Goal: Information Seeking & Learning: Find specific fact

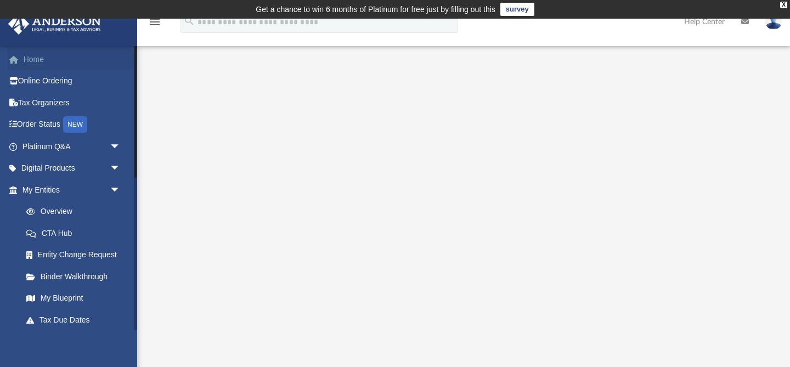
click at [40, 58] on link "Home" at bounding box center [73, 59] width 130 height 22
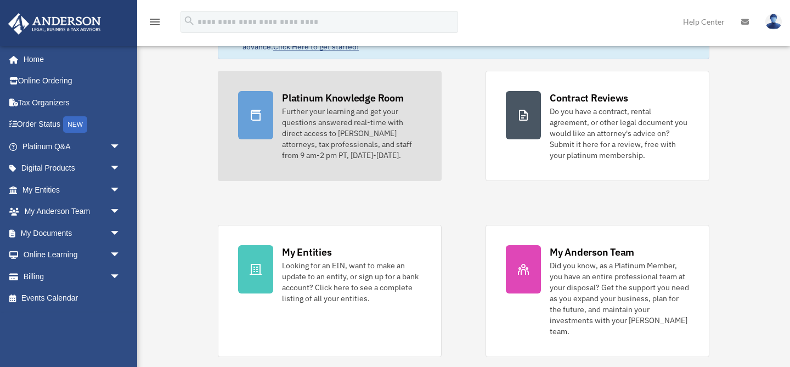
scroll to position [84, 0]
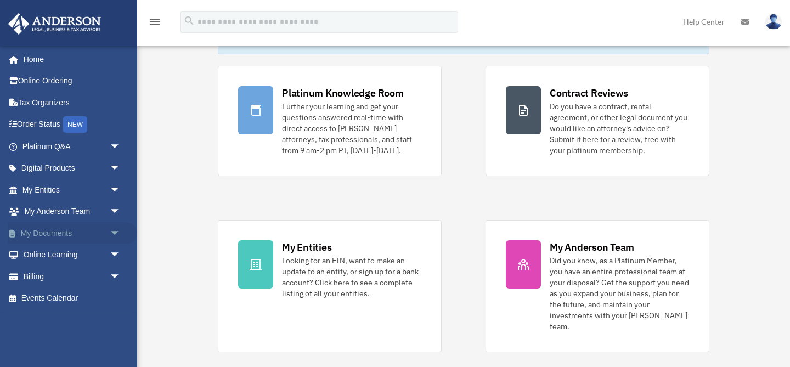
click at [117, 232] on span "arrow_drop_down" at bounding box center [121, 233] width 22 height 23
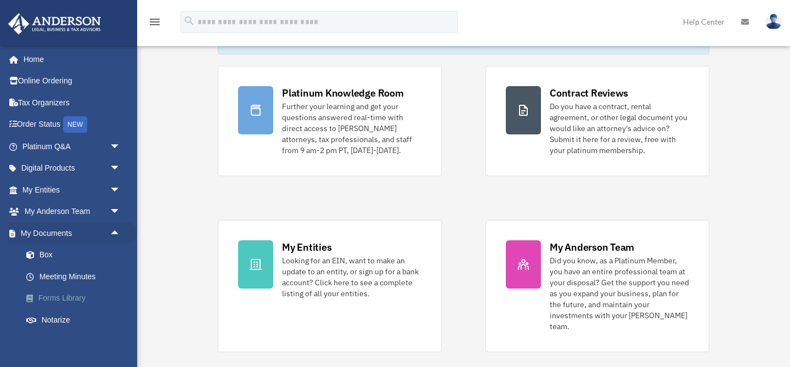
scroll to position [19, 0]
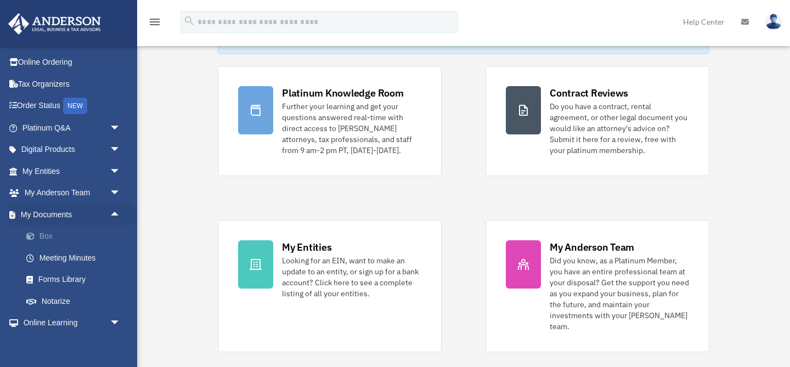
click at [62, 238] on link "Box" at bounding box center [76, 237] width 122 height 22
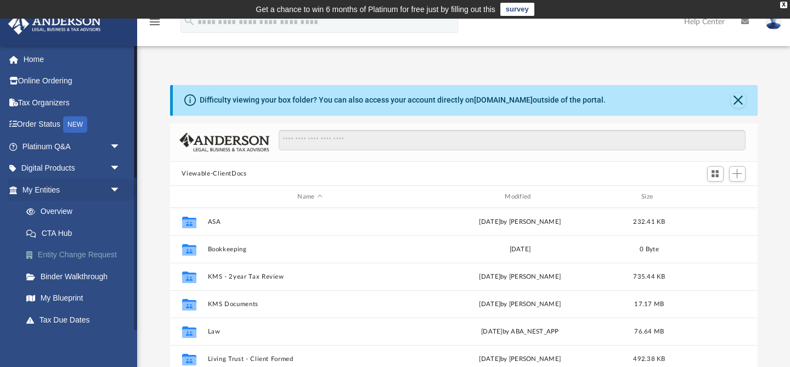
scroll to position [249, 588]
click at [77, 299] on link "My Blueprint" at bounding box center [76, 299] width 122 height 22
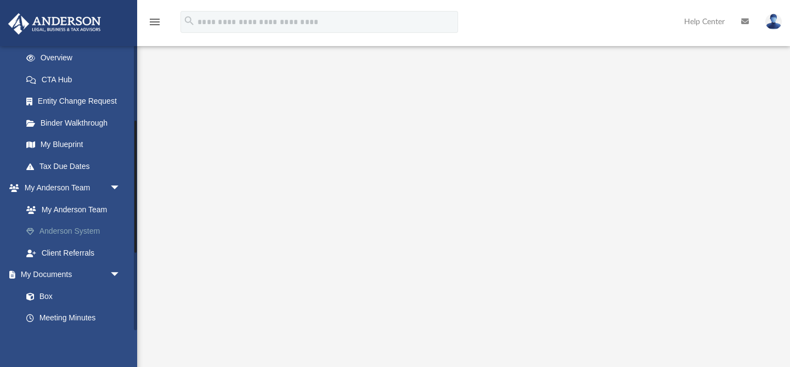
scroll to position [191, 0]
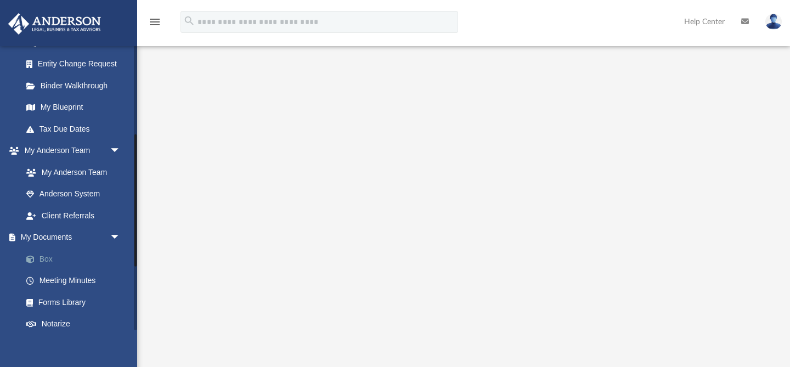
click at [66, 257] on link "Box" at bounding box center [76, 259] width 122 height 22
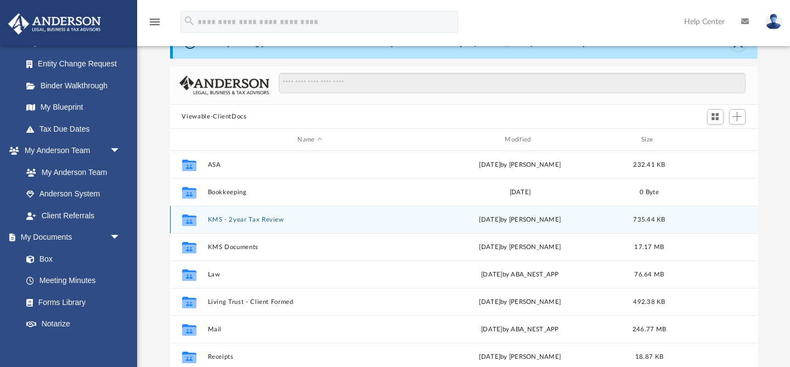
scroll to position [19, 0]
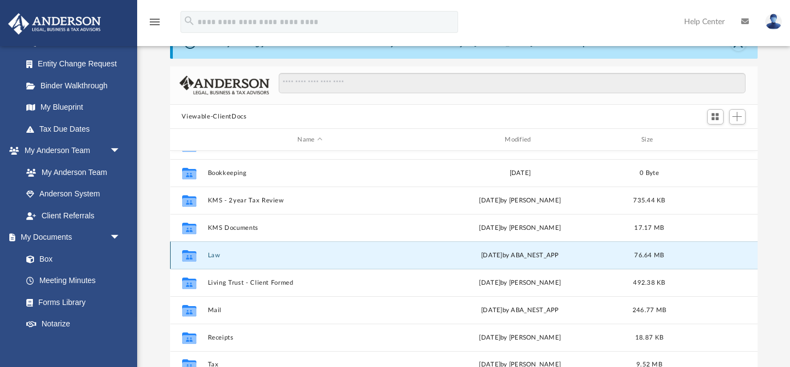
click at [238, 252] on button "Law" at bounding box center [309, 255] width 205 height 7
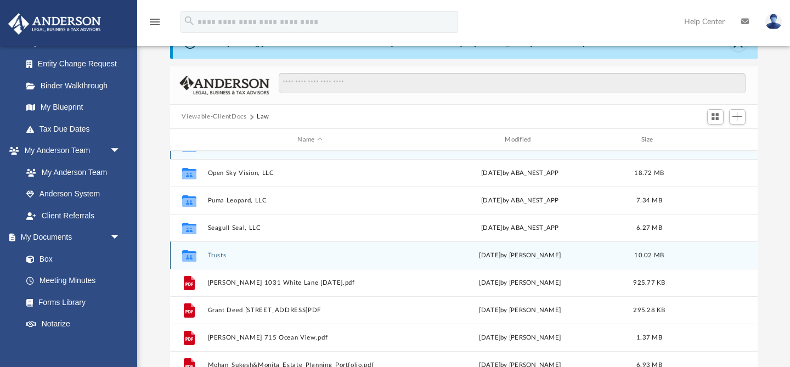
scroll to position [0, 0]
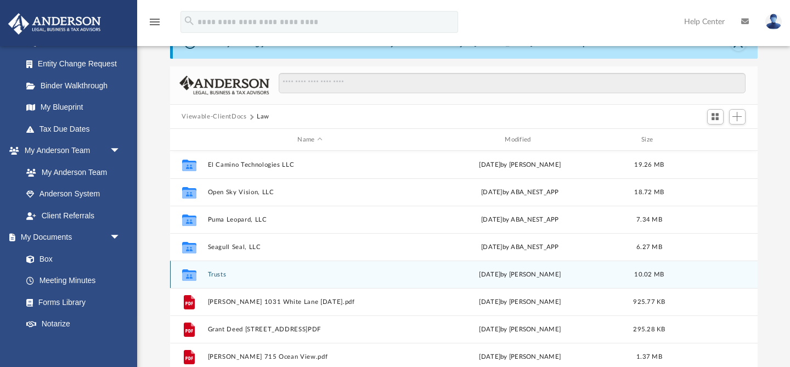
click at [238, 274] on button "Trusts" at bounding box center [309, 274] width 205 height 7
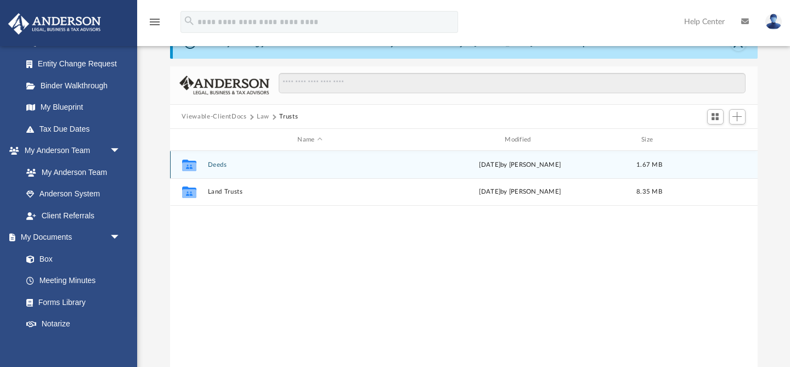
click at [233, 169] on div "Collaborated Folder Deeds Fri May 17 2024 by Cole Knight-Ferguson 1.67 MB" at bounding box center [464, 164] width 588 height 27
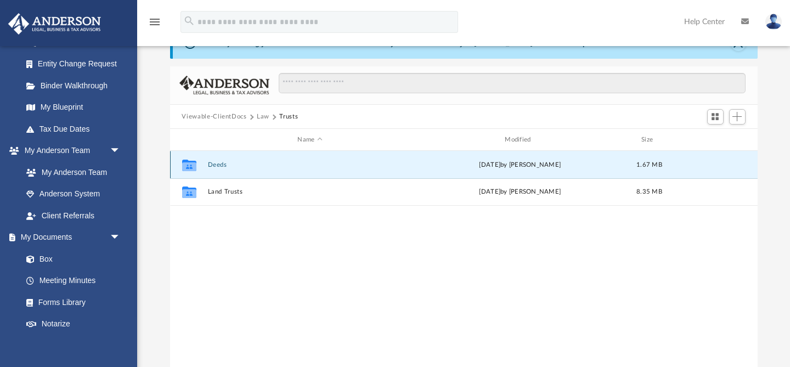
click at [189, 165] on icon "grid" at bounding box center [189, 166] width 14 height 9
click at [222, 166] on button "Deeds" at bounding box center [309, 164] width 205 height 7
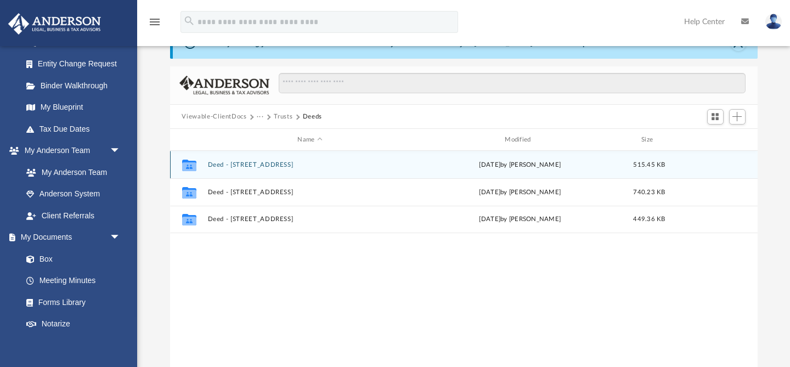
click at [246, 165] on button "Deed - 1031 White Lane" at bounding box center [309, 164] width 205 height 7
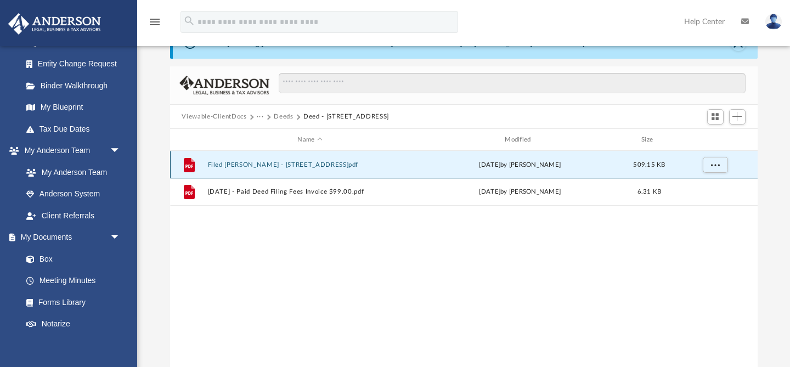
click at [264, 165] on button "Filed Grant Deed - 1031 White Lane.pdf" at bounding box center [309, 164] width 205 height 7
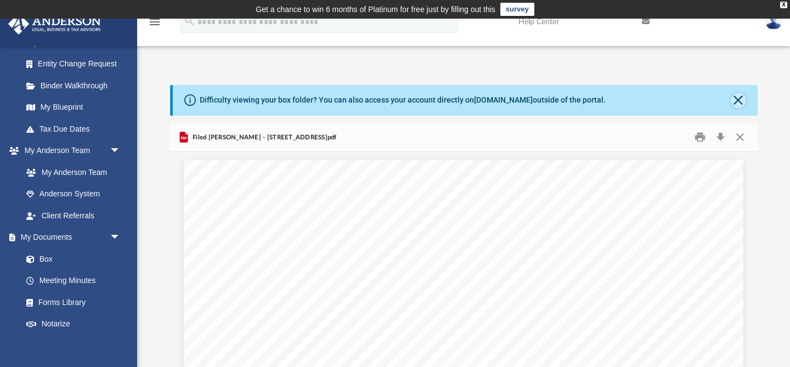
click at [736, 99] on button "Close" at bounding box center [738, 100] width 15 height 15
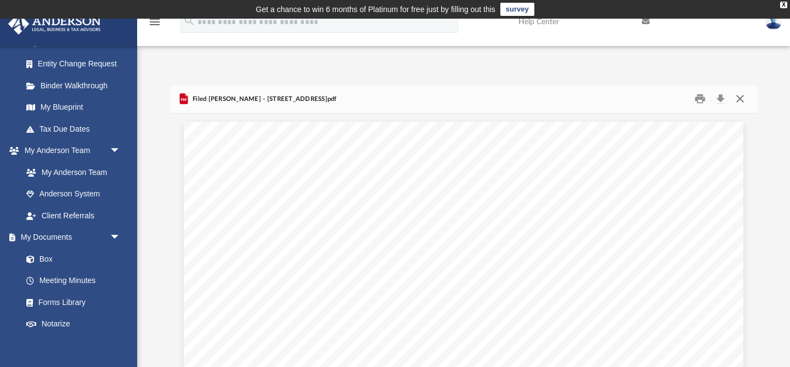
click at [743, 95] on button "Close" at bounding box center [741, 99] width 20 height 17
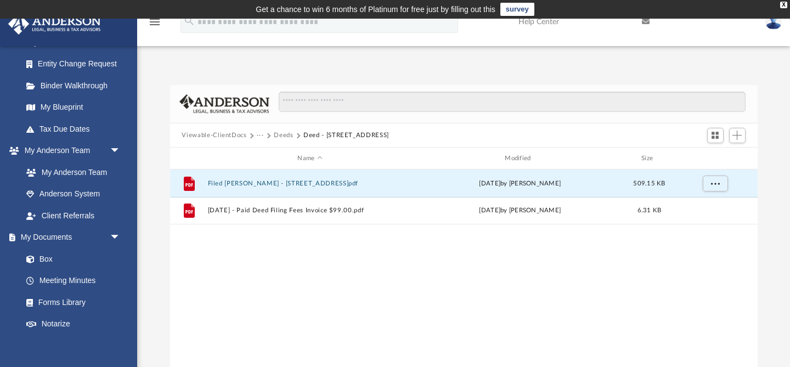
click at [285, 134] on button "Deeds" at bounding box center [283, 136] width 19 height 10
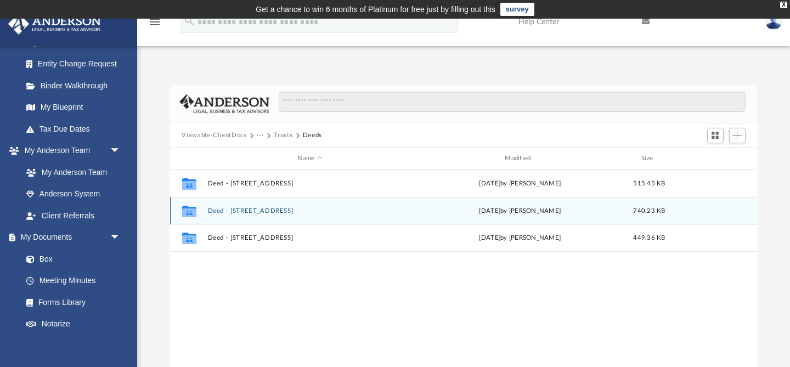
click at [263, 210] on button "Deed - 290 Pontiac Way" at bounding box center [309, 210] width 205 height 7
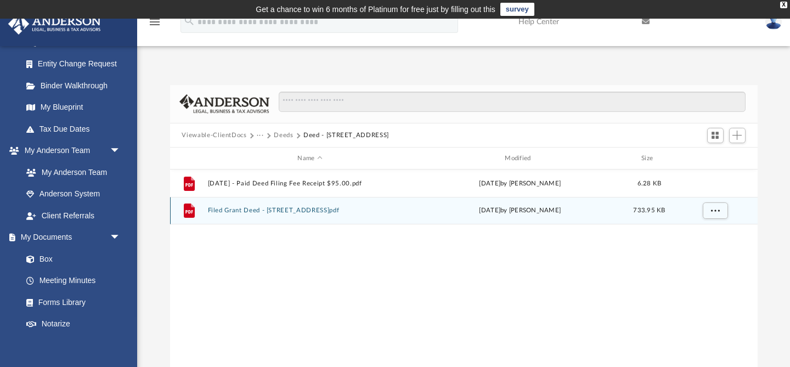
click at [273, 215] on div "File Filed Grant Deed - 290 Pontiac Way.pdf Mon Apr 15 2024 by Michelle Frank 7…" at bounding box center [464, 210] width 588 height 27
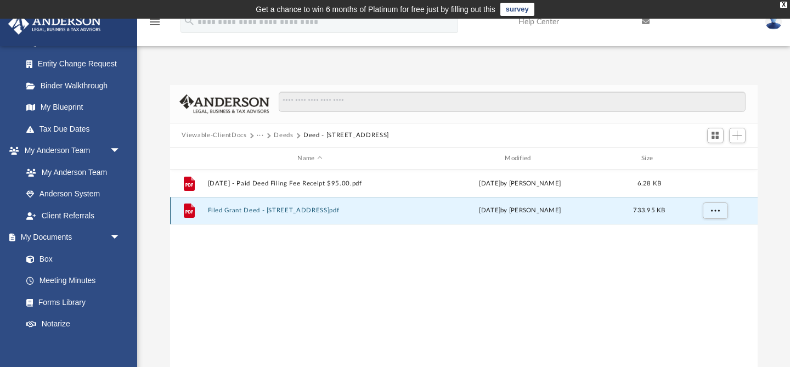
click at [310, 214] on button "Filed Grant Deed - 290 Pontiac Way.pdf" at bounding box center [309, 210] width 205 height 7
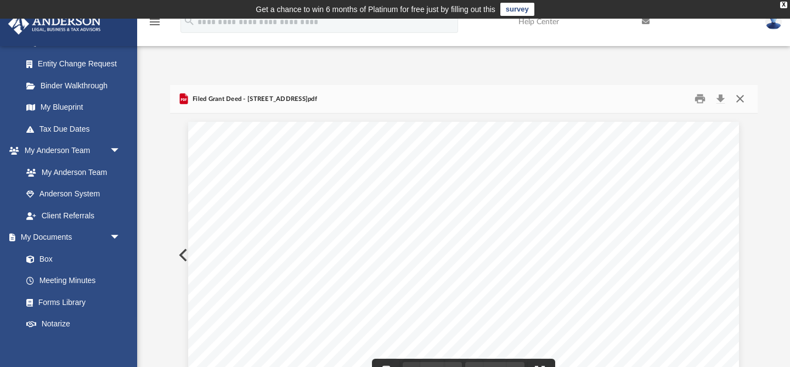
click at [741, 98] on button "Close" at bounding box center [741, 99] width 20 height 17
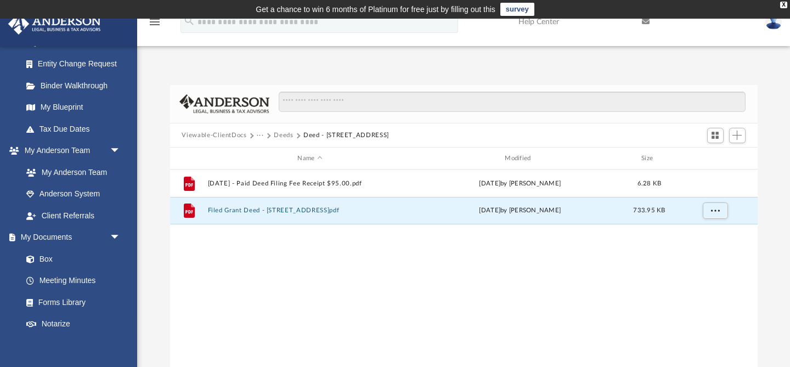
click at [283, 133] on button "Deeds" at bounding box center [283, 136] width 19 height 10
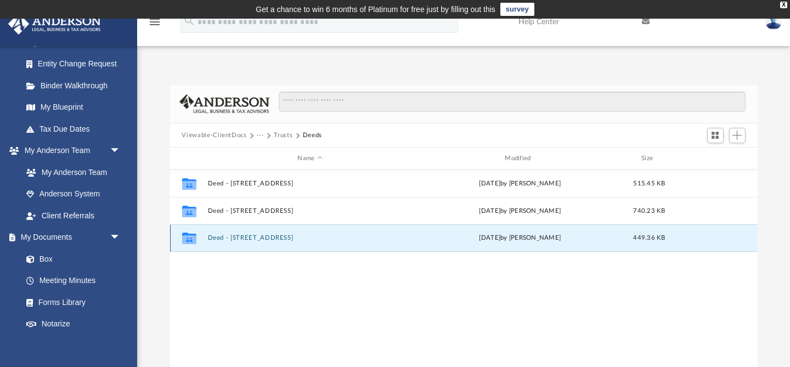
click at [249, 239] on button "Deed - 715 Ocean View Boulevard" at bounding box center [309, 238] width 205 height 7
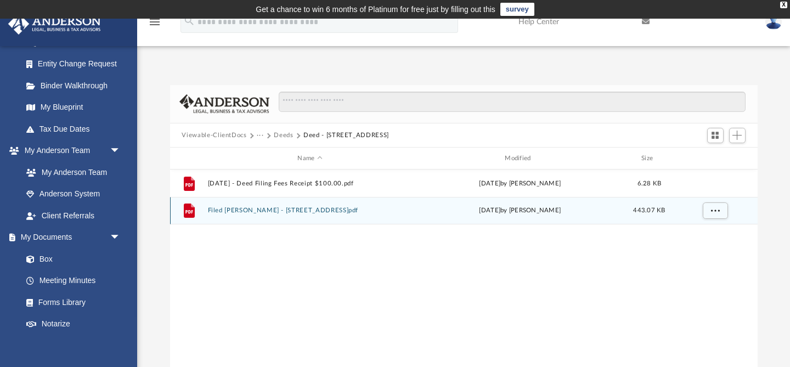
click at [269, 213] on button "Filed Grant Deed - 715 Ocean View Boulevard.pdf" at bounding box center [309, 210] width 205 height 7
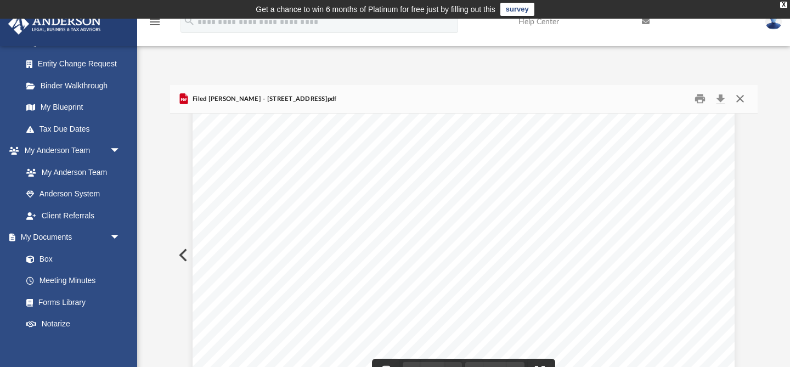
click at [742, 99] on button "Close" at bounding box center [741, 99] width 20 height 17
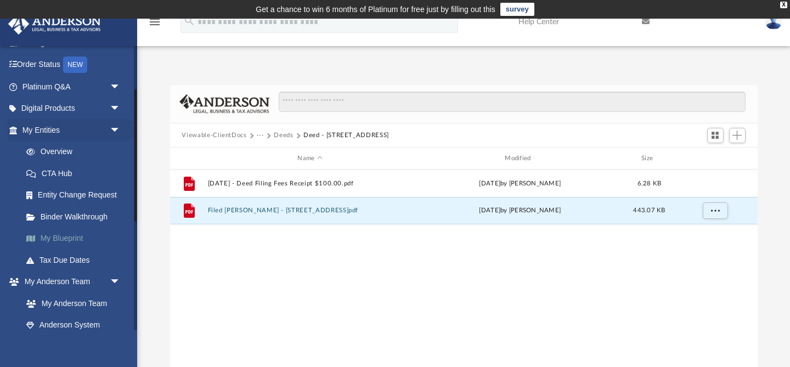
scroll to position [126, 0]
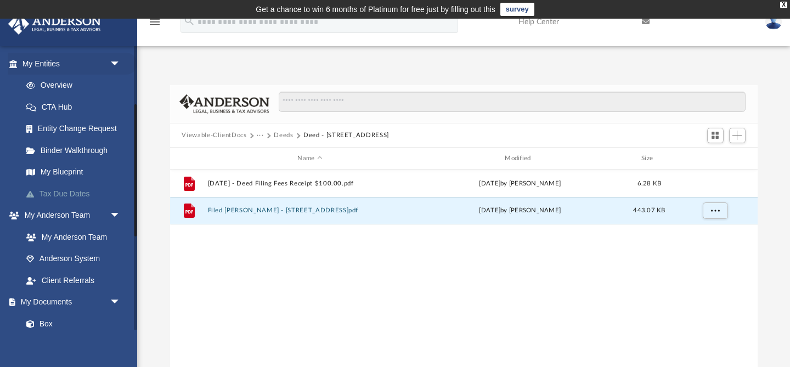
click at [69, 194] on link "Tax Due Dates" at bounding box center [76, 194] width 122 height 22
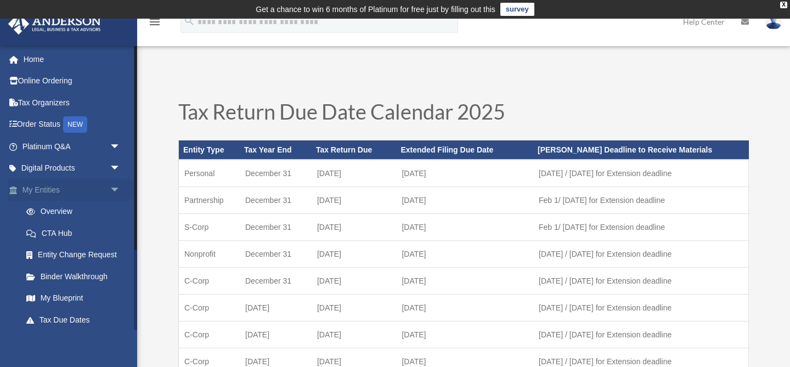
click at [116, 190] on span "arrow_drop_down" at bounding box center [121, 190] width 22 height 23
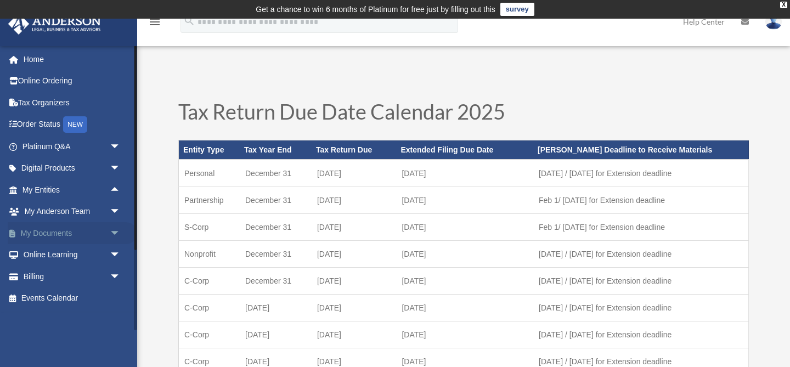
click at [115, 233] on span "arrow_drop_down" at bounding box center [121, 233] width 22 height 23
